Goal: Task Accomplishment & Management: Complete application form

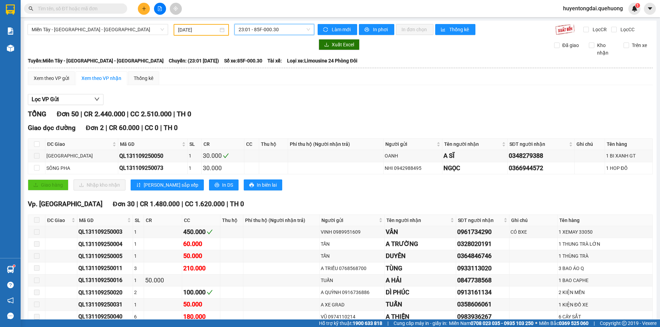
click at [142, 8] on icon "plus" at bounding box center [144, 8] width 5 height 5
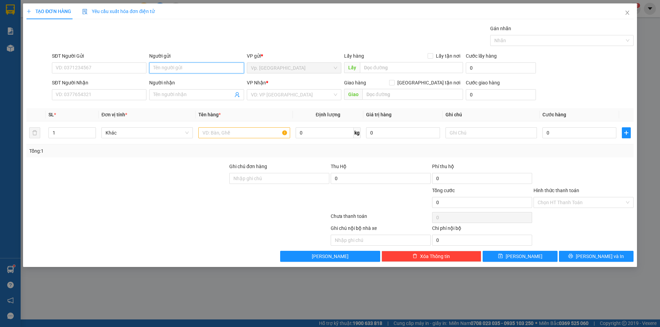
click at [177, 67] on input "Người gửi" at bounding box center [196, 68] width 94 height 11
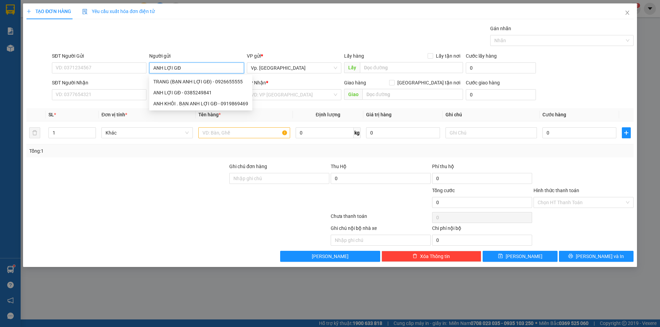
type input "ANH LỢI GĐ"
click at [178, 32] on div "Gói vận chuyển * Tiêu chuẩn Gán nhãn Nhãn" at bounding box center [343, 37] width 584 height 24
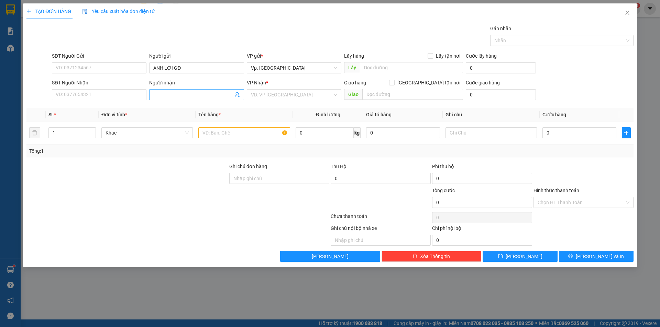
click at [180, 93] on input "Người nhận" at bounding box center [192, 95] width 79 height 8
type input "CHỊ HẰNG 116"
click at [216, 133] on input "text" at bounding box center [243, 132] width 91 height 11
type input "1 GÓI ĐỎ GỬI VÔ VP PHAN THIẾT"
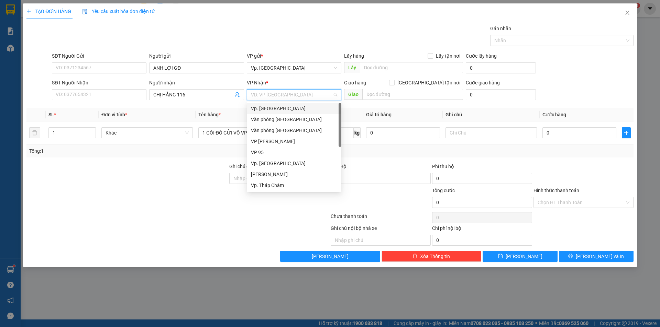
click at [254, 91] on input "search" at bounding box center [291, 95] width 81 height 10
drag, startPoint x: 339, startPoint y: 133, endPoint x: 338, endPoint y: 167, distance: 33.7
click at [338, 167] on div "Văn phòng [GEOGRAPHIC_DATA] VP Đức Trọng VP 95 Vp. Đà Lạt [PERSON_NAME]. Tháp C…" at bounding box center [294, 147] width 94 height 88
click at [257, 166] on div "VP QL13" at bounding box center [294, 165] width 86 height 8
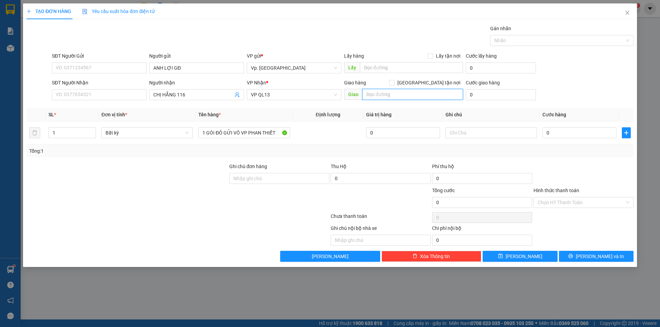
click at [386, 94] on input "text" at bounding box center [412, 94] width 101 height 11
type input "XE 2161 NHA CHỊ"
click at [458, 128] on input "text" at bounding box center [490, 132] width 91 height 11
type input "X"
type input "C"
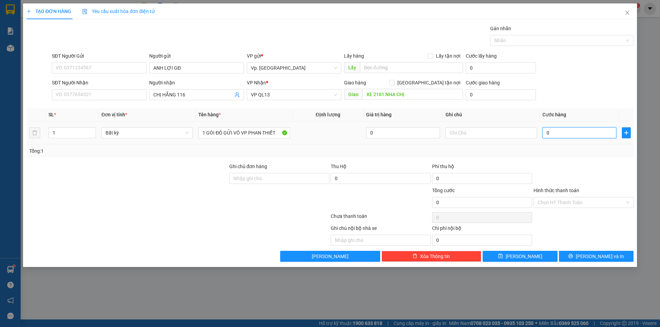
click at [553, 133] on input "0" at bounding box center [579, 132] width 74 height 11
click at [558, 201] on input "Hình thức thanh toán" at bounding box center [580, 203] width 87 height 10
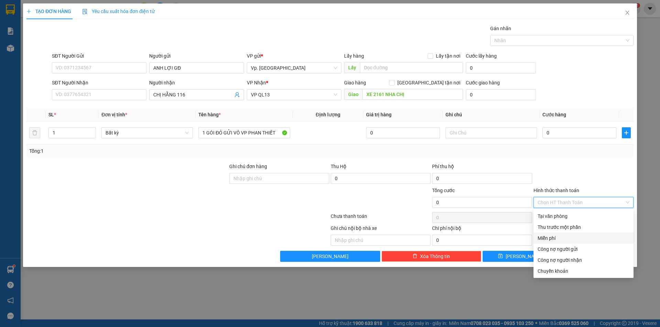
click at [558, 240] on div "Miễn phí" at bounding box center [583, 239] width 92 height 8
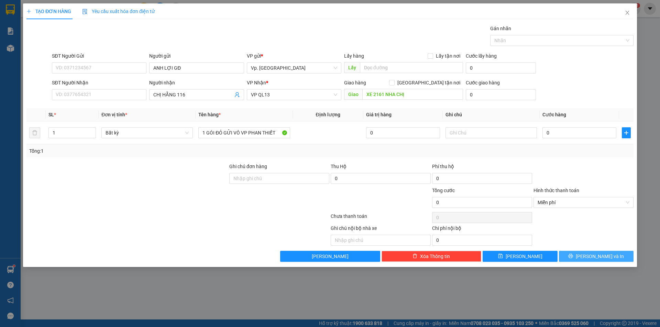
click at [596, 254] on span "[PERSON_NAME] và In" at bounding box center [600, 257] width 48 height 8
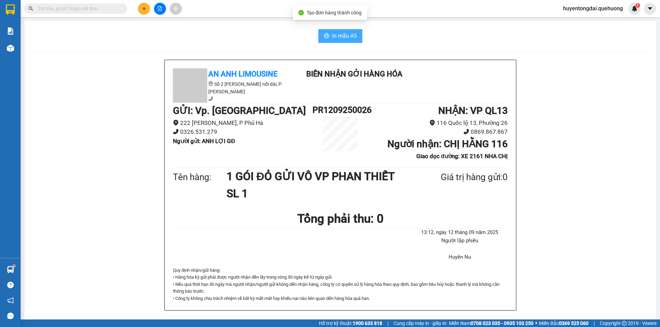
click at [336, 40] on span "In mẫu A5" at bounding box center [344, 36] width 25 height 9
